Goal: Task Accomplishment & Management: Use online tool/utility

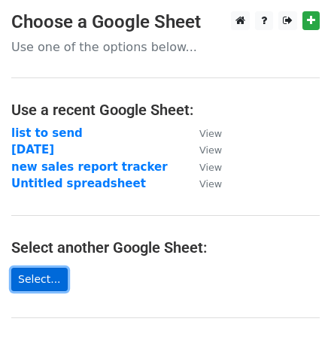
click at [48, 273] on link "Select..." at bounding box center [39, 278] width 56 height 23
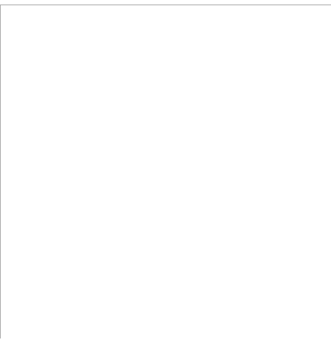
scroll to position [12, 0]
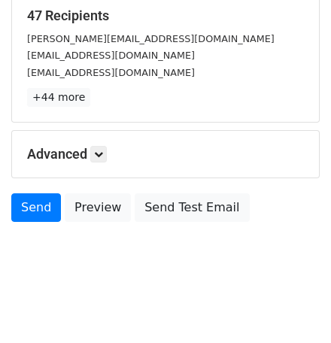
scroll to position [240, 0]
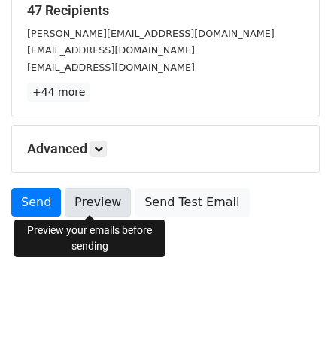
click at [97, 199] on link "Preview" at bounding box center [98, 202] width 66 height 29
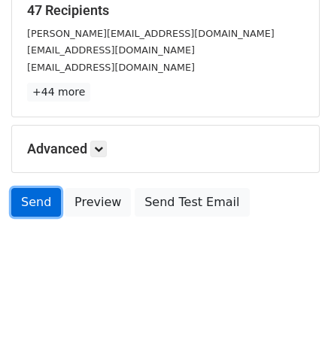
click at [39, 196] on link "Send" at bounding box center [36, 202] width 50 height 29
click at [20, 204] on link "Send" at bounding box center [36, 202] width 50 height 29
click at [32, 198] on link "Send" at bounding box center [36, 202] width 50 height 29
click at [35, 198] on link "Send" at bounding box center [36, 202] width 50 height 29
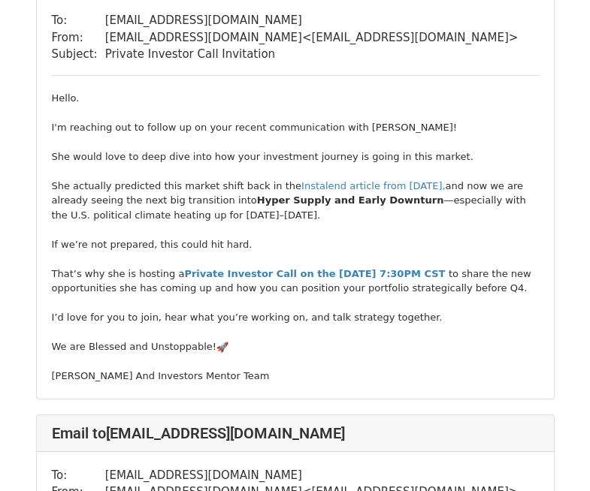
scroll to position [751, 0]
